Goal: Navigation & Orientation: Find specific page/section

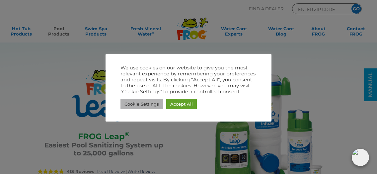
click at [149, 102] on link "Cookie Settings" at bounding box center [141, 104] width 42 height 10
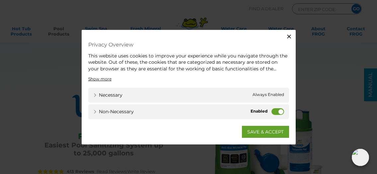
click at [278, 111] on label "Non-necessary" at bounding box center [277, 111] width 13 height 7
click at [0, 0] on input "Non-necessary" at bounding box center [0, 0] width 0 height 0
click at [278, 111] on label "Non-necessary" at bounding box center [277, 111] width 13 height 7
click at [0, 0] on input "Non-necessary" at bounding box center [0, 0] width 0 height 0
click at [269, 95] on span "Always Enabled" at bounding box center [269, 95] width 32 height 7
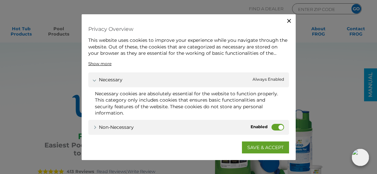
click at [279, 124] on label "Non-necessary" at bounding box center [277, 127] width 13 height 7
click at [0, 0] on input "Non-necessary" at bounding box center [0, 0] width 0 height 0
click at [259, 147] on link "SAVE & ACCEPT" at bounding box center [265, 147] width 47 height 12
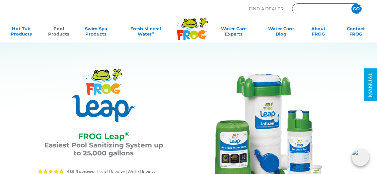
click at [316, 8] on input "Zip Code Form" at bounding box center [319, 9] width 45 height 8
type input "44047"
click at [356, 9] on input "GO" at bounding box center [356, 9] width 10 height 10
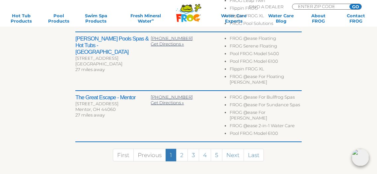
scroll to position [464, 0]
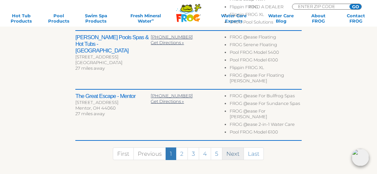
click at [236, 147] on link "Next" at bounding box center [233, 153] width 22 height 13
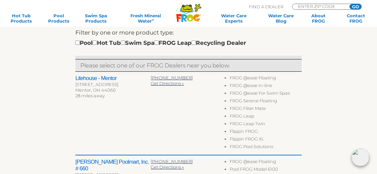
scroll to position [202, 0]
